Goal: Information Seeking & Learning: Compare options

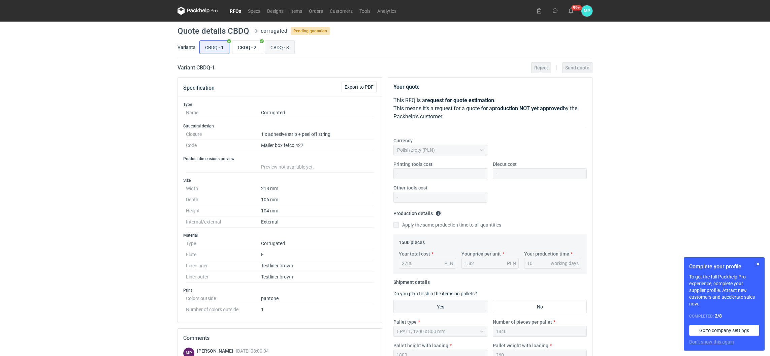
click at [268, 50] on input "CBDQ - 3" at bounding box center [279, 47] width 29 height 13
radio input "true"
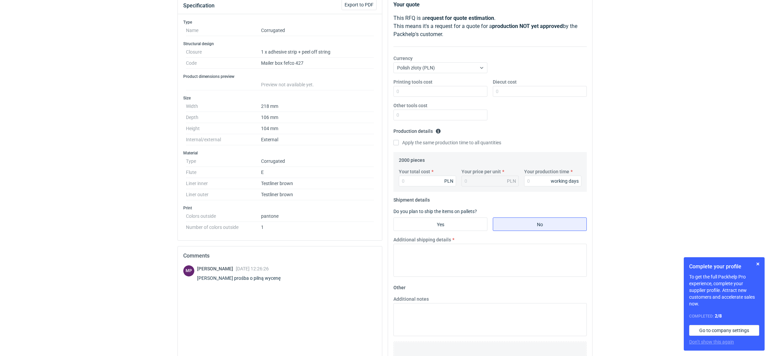
scroll to position [34, 0]
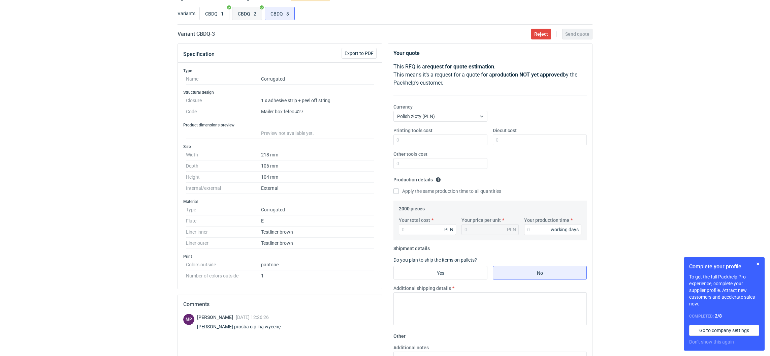
click at [247, 15] on input "CBDQ - 2" at bounding box center [246, 13] width 29 height 13
radio input "true"
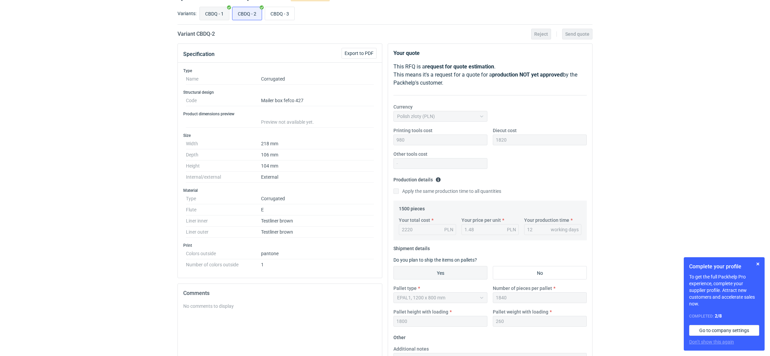
click at [217, 18] on input "CBDQ - 1" at bounding box center [214, 13] width 29 height 13
radio input "true"
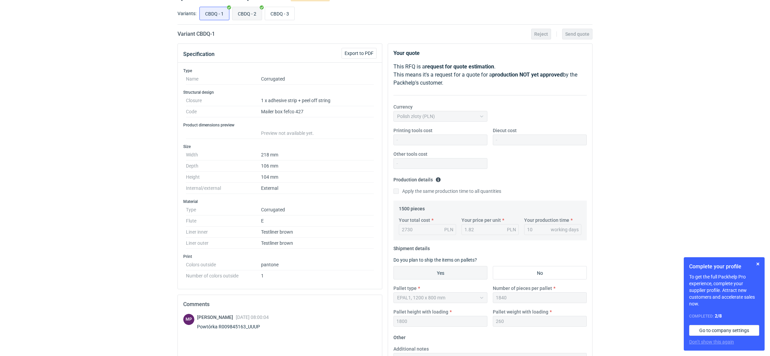
click at [243, 17] on input "CBDQ - 2" at bounding box center [246, 13] width 29 height 13
radio input "true"
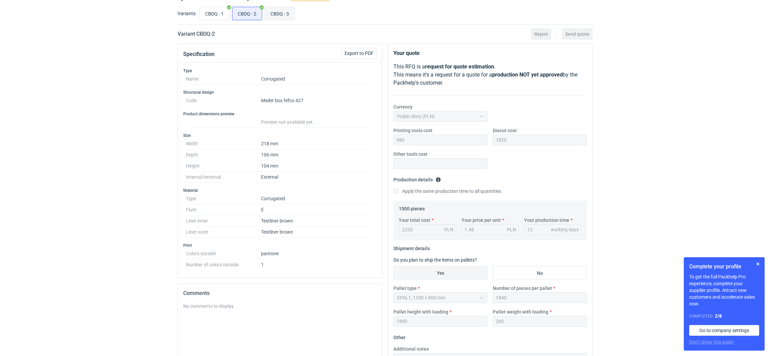
click at [284, 17] on input "CBDQ - 3" at bounding box center [279, 13] width 29 height 13
radio input "true"
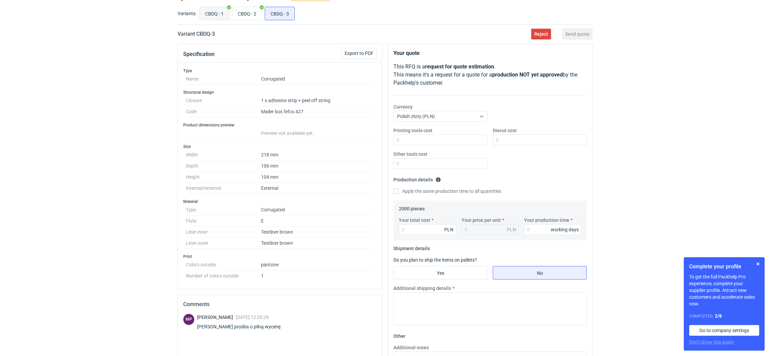
click at [211, 15] on input "CBDQ - 1" at bounding box center [214, 13] width 29 height 13
radio input "true"
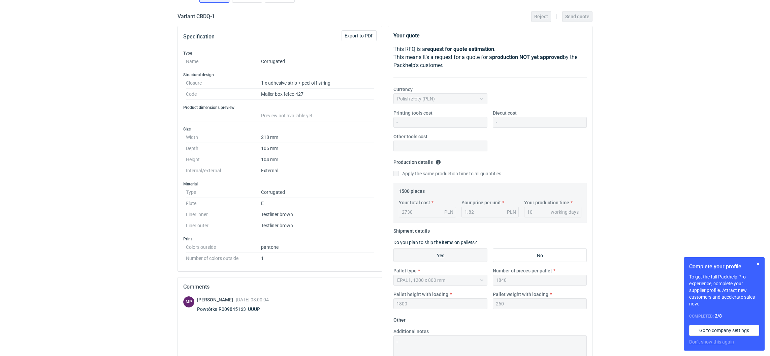
scroll to position [34, 0]
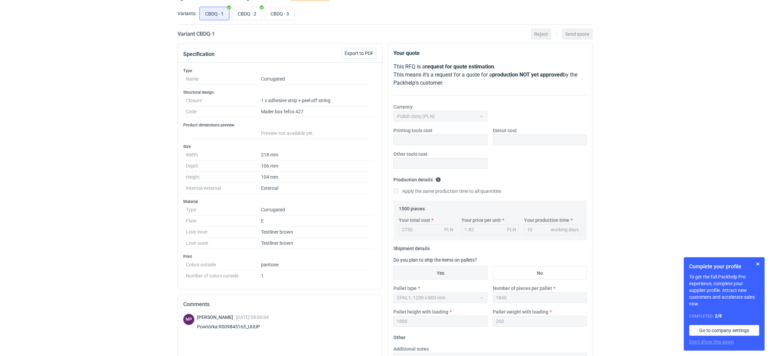
click at [268, 330] on div "Powtórka R009845163_UUUP" at bounding box center [233, 326] width 72 height 7
click at [260, 324] on div "Powtórka R009845163_UUUP" at bounding box center [233, 326] width 72 height 7
drag, startPoint x: 260, startPoint y: 324, endPoint x: 195, endPoint y: 328, distance: 65.1
click at [195, 328] on div "MP [PERSON_NAME] [DATE] 08:00:04 Powtórka R009845163_UUUP" at bounding box center [279, 323] width 193 height 19
drag, startPoint x: 195, startPoint y: 328, endPoint x: 214, endPoint y: 331, distance: 19.4
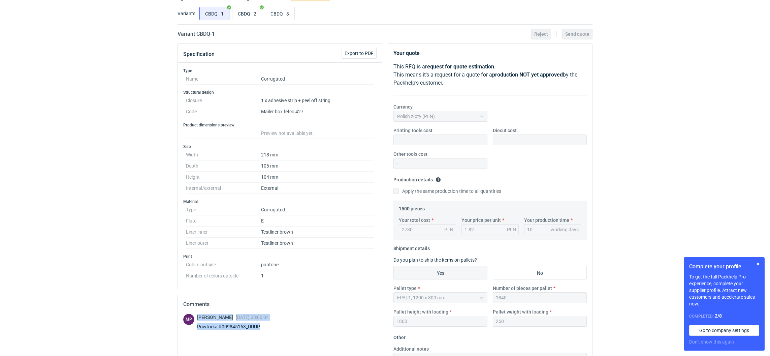
click at [214, 331] on div "[PERSON_NAME] [DATE] 08:00:04 Powtórka R009845163_UUUP" at bounding box center [233, 323] width 72 height 19
